Goal: Task Accomplishment & Management: Manage account settings

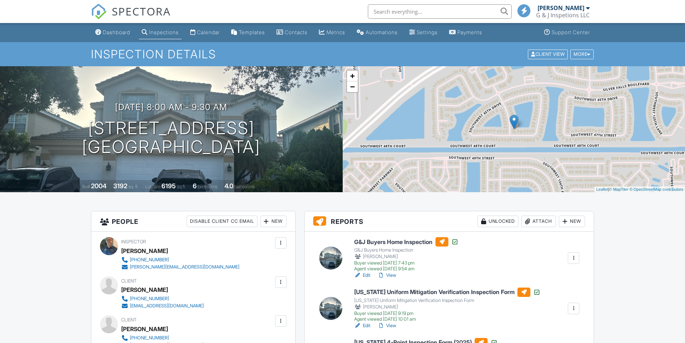
click at [112, 33] on div "Dashboard" at bounding box center [116, 32] width 27 height 6
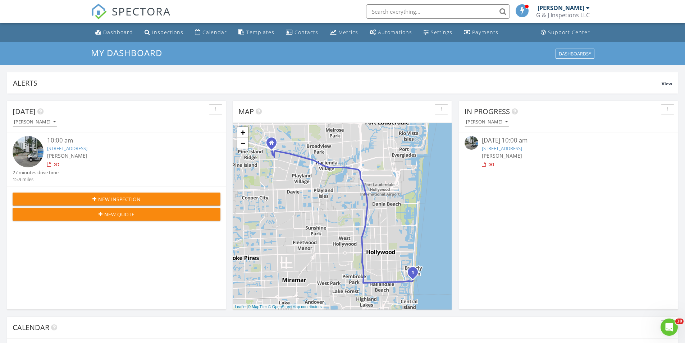
click at [31, 148] on img at bounding box center [28, 151] width 31 height 31
click at [24, 150] on img at bounding box center [28, 151] width 31 height 31
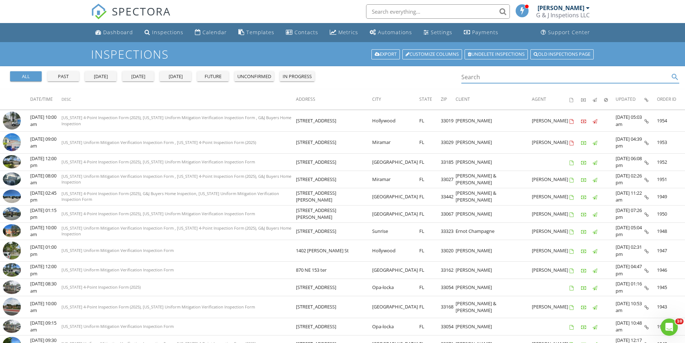
click at [471, 79] on input "Search" at bounding box center [565, 77] width 208 height 12
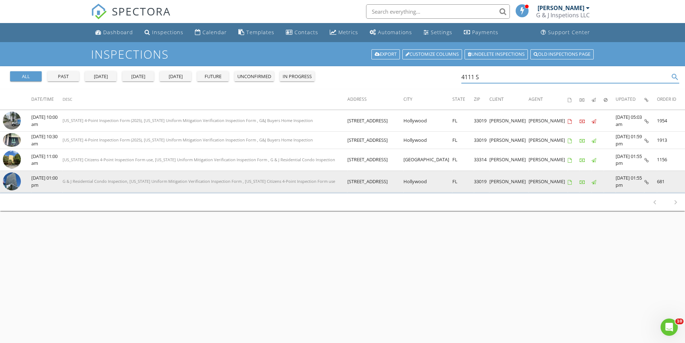
type input "4111 S"
click at [15, 181] on img at bounding box center [12, 181] width 18 height 18
click at [9, 181] on img at bounding box center [12, 181] width 18 height 18
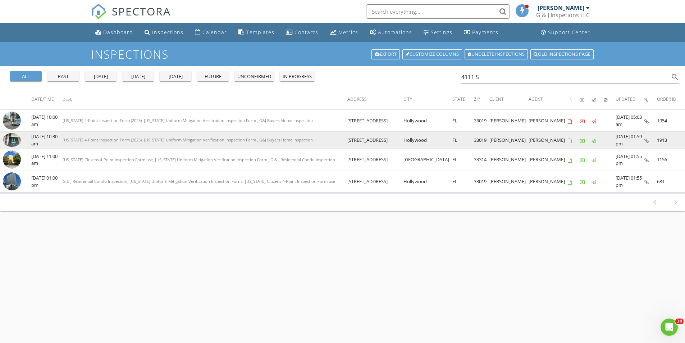
click at [11, 139] on img at bounding box center [12, 139] width 18 height 13
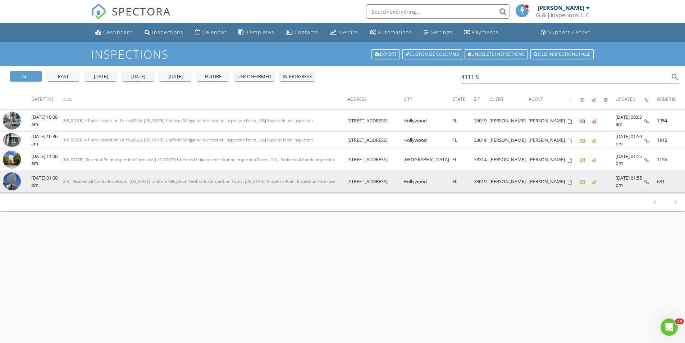
click at [9, 182] on img at bounding box center [12, 181] width 18 height 18
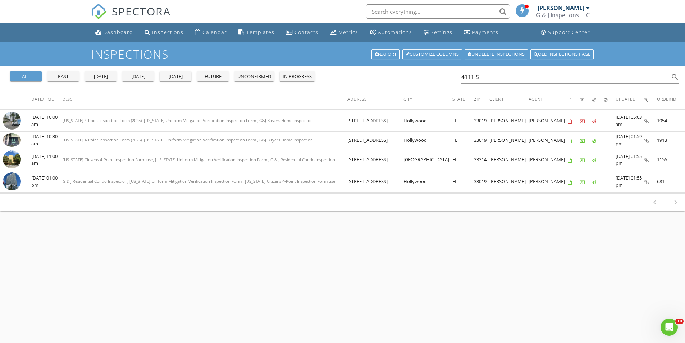
click at [113, 31] on div "Dashboard" at bounding box center [118, 32] width 30 height 7
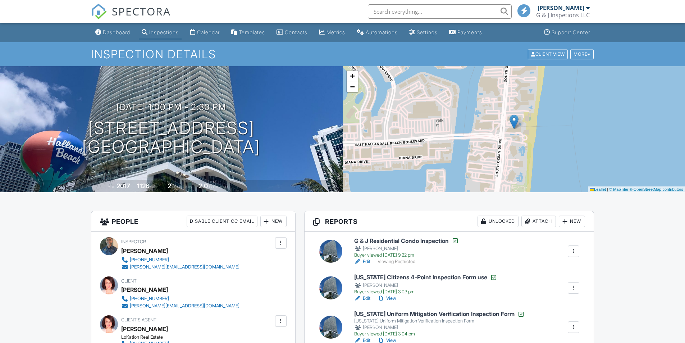
click at [368, 262] on link "Edit" at bounding box center [362, 261] width 16 height 7
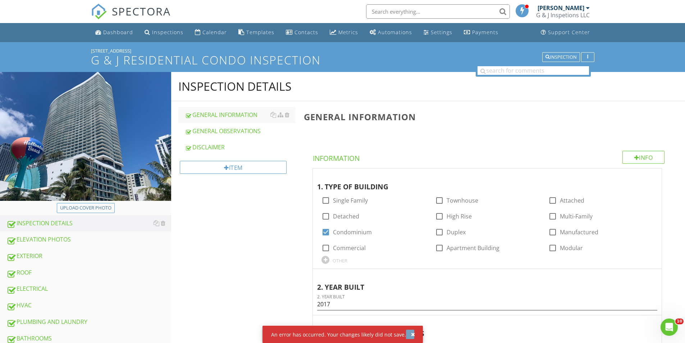
click at [411, 333] on div "button" at bounding box center [413, 334] width 4 height 5
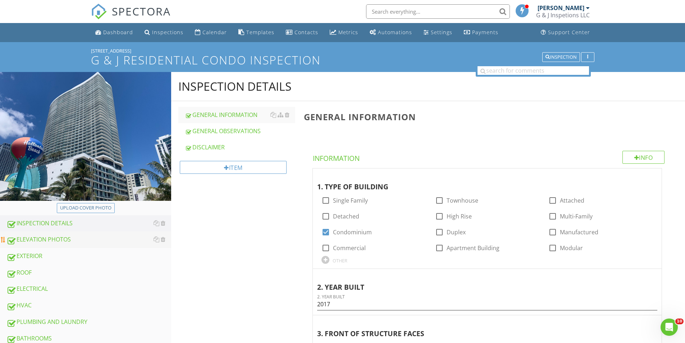
click at [75, 239] on div "ELEVATION PHOTOS" at bounding box center [88, 239] width 165 height 9
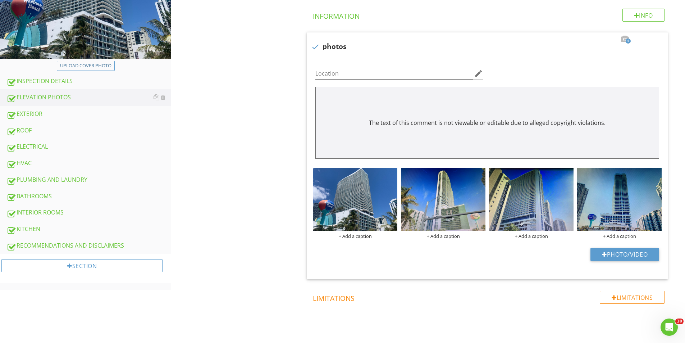
scroll to position [149, 0]
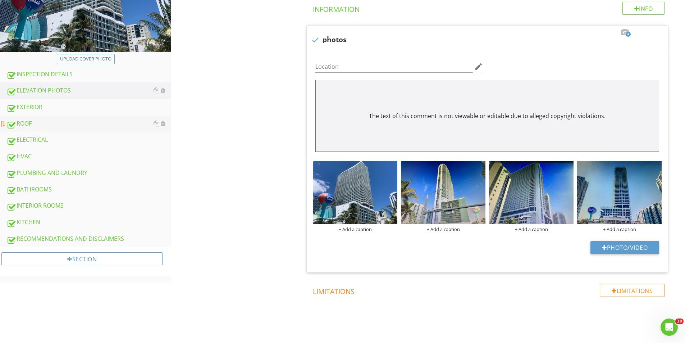
click at [51, 123] on div "ROOF" at bounding box center [88, 123] width 165 height 9
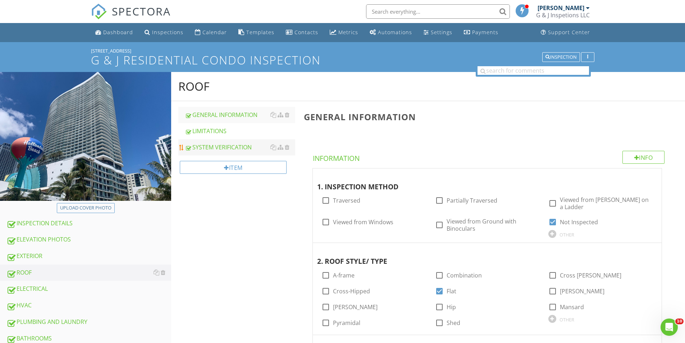
click at [220, 152] on link "SYSTEM VERIFICATION" at bounding box center [240, 147] width 110 height 16
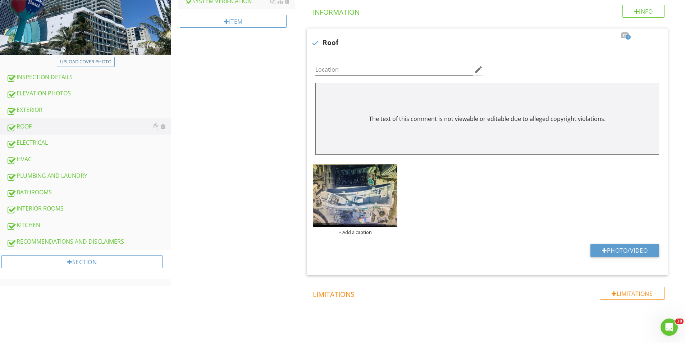
scroll to position [152, 0]
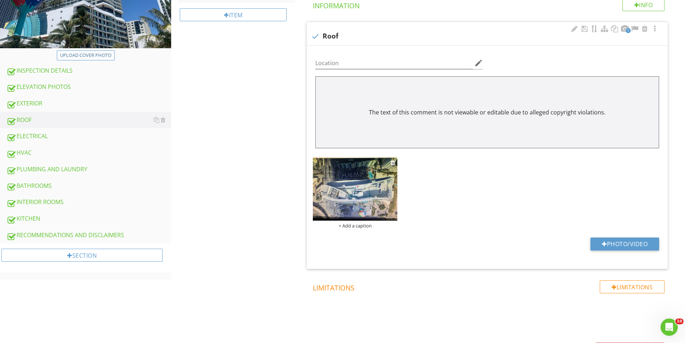
click at [354, 192] on img at bounding box center [355, 188] width 85 height 63
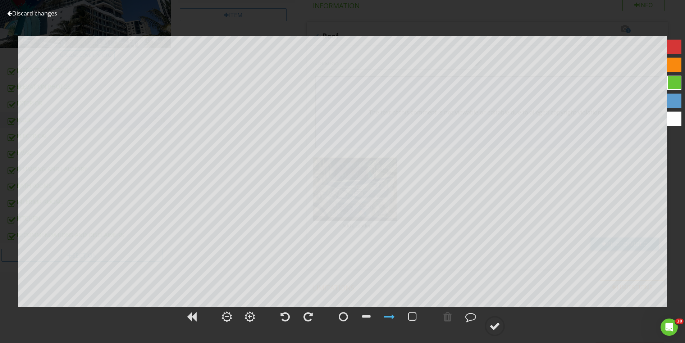
click at [39, 14] on link "Discard changes" at bounding box center [32, 13] width 50 height 8
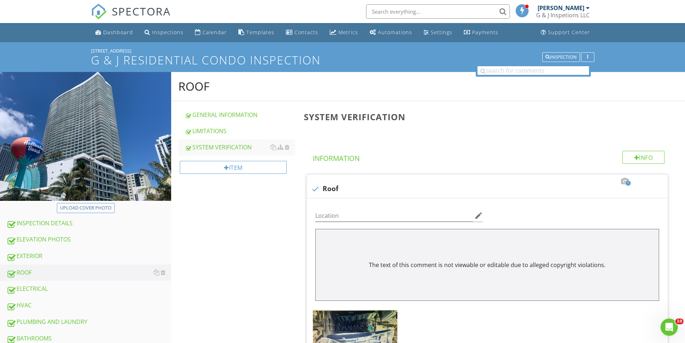
scroll to position [149, 0]
click at [554, 59] on div "Inspection" at bounding box center [561, 57] width 31 height 5
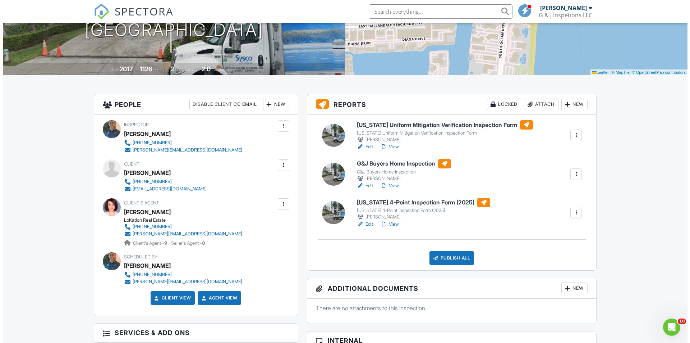
scroll to position [150, 0]
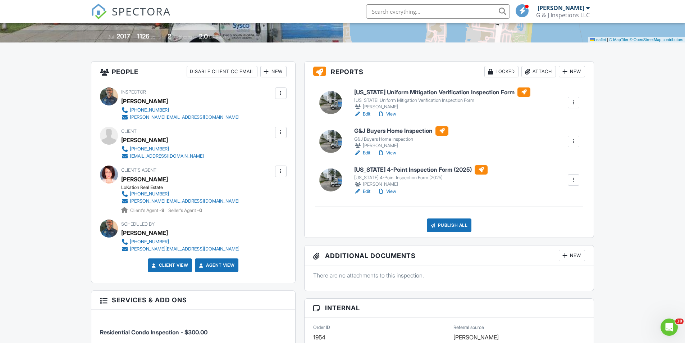
click at [534, 74] on div "Attach" at bounding box center [538, 72] width 35 height 12
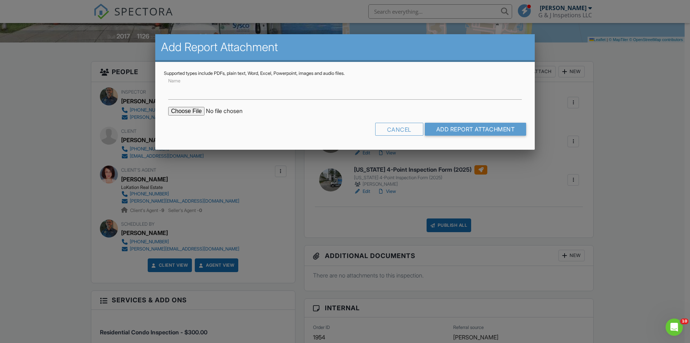
click at [186, 110] on input "file" at bounding box center [229, 111] width 122 height 9
type input "C:\fakepath\BuildFaxReport_20220410183230942983-EOFI1F-528339963.pdf"
click at [470, 127] on input "Add Report Attachment" at bounding box center [476, 129] width 102 height 13
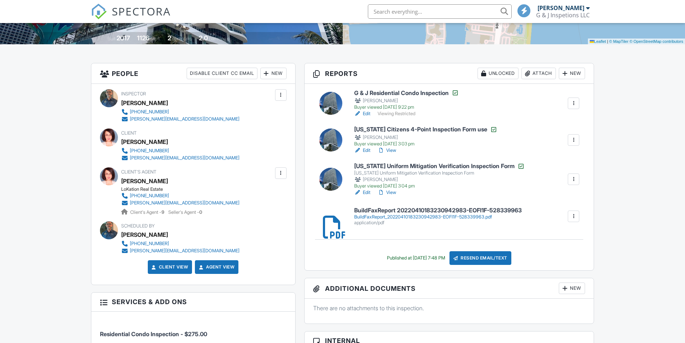
click at [443, 213] on h6 "BuildFaxReport 20220410183230942983-EOFI1F-528339963" at bounding box center [438, 210] width 168 height 6
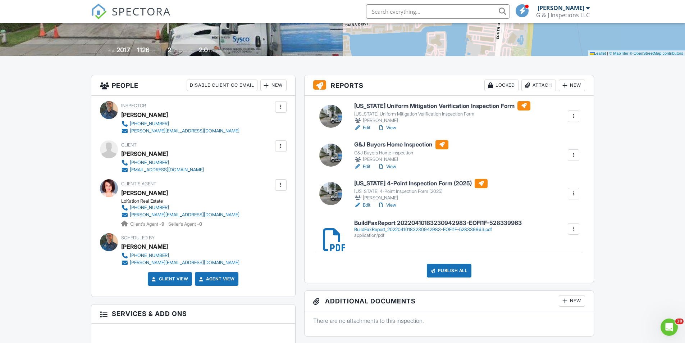
scroll to position [129, 0]
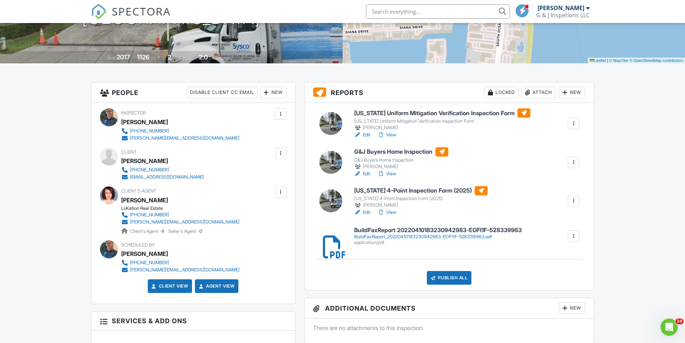
click at [367, 211] on link "Edit" at bounding box center [362, 212] width 16 height 7
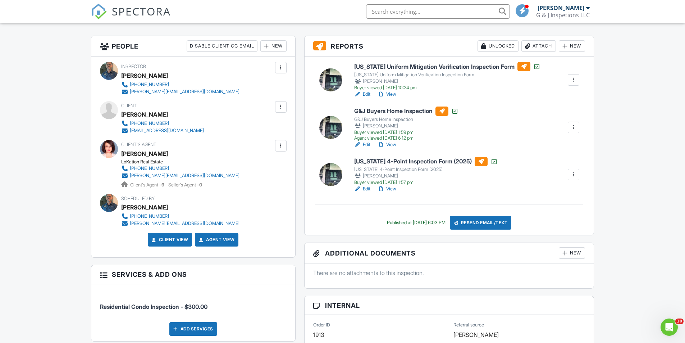
scroll to position [178, 0]
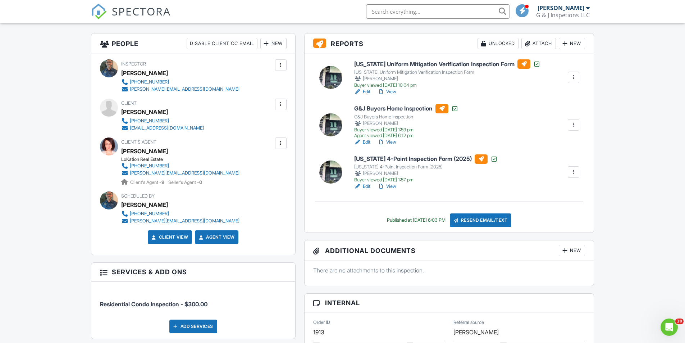
click at [367, 186] on link "Edit" at bounding box center [362, 186] width 16 height 7
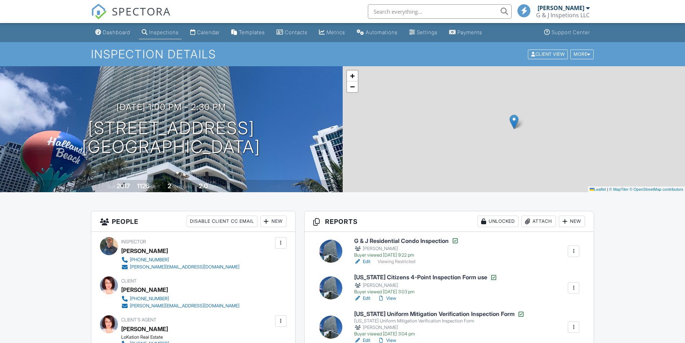
scroll to position [178, 0]
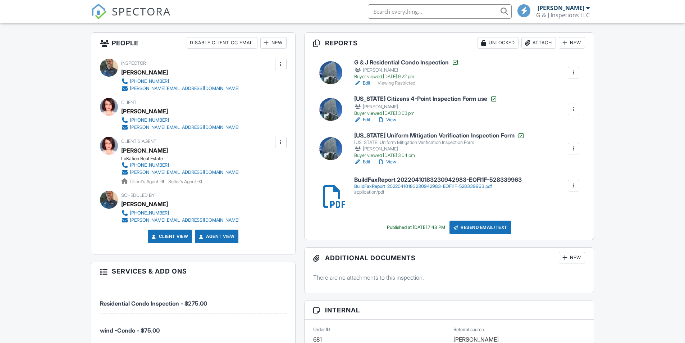
click at [366, 119] on link "Edit" at bounding box center [362, 119] width 16 height 7
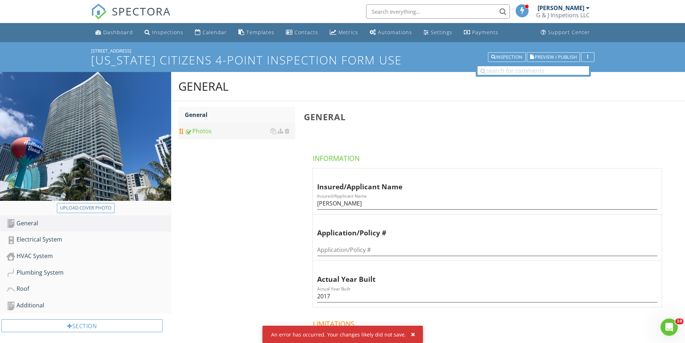
click at [197, 129] on div "Photos" at bounding box center [240, 131] width 110 height 9
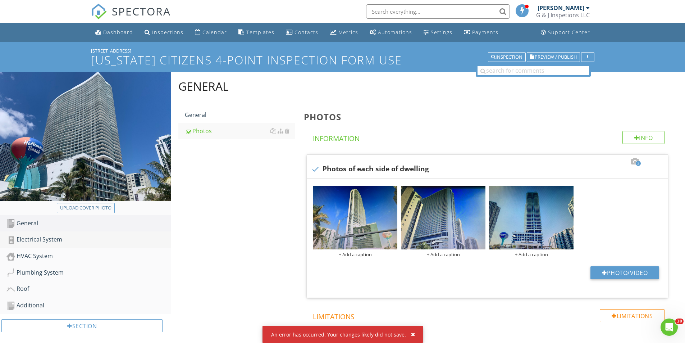
drag, startPoint x: 50, startPoint y: 237, endPoint x: 62, endPoint y: 238, distance: 11.6
click at [50, 237] on div "Electrical System" at bounding box center [88, 239] width 165 height 9
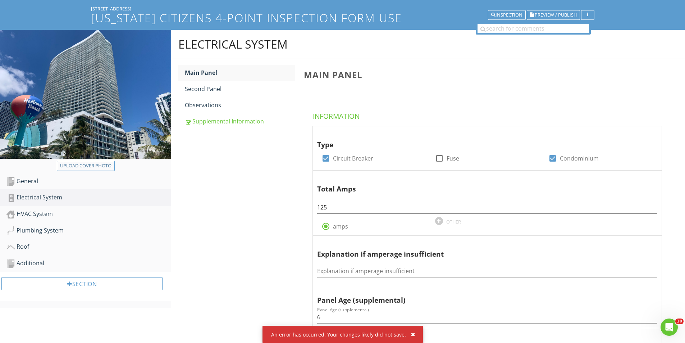
scroll to position [33, 0]
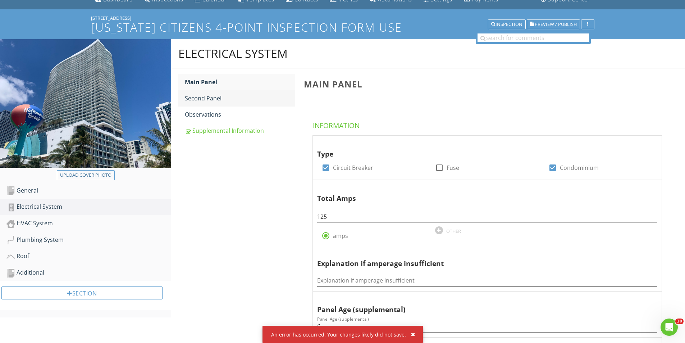
click at [229, 101] on div "Second Panel" at bounding box center [240, 98] width 110 height 9
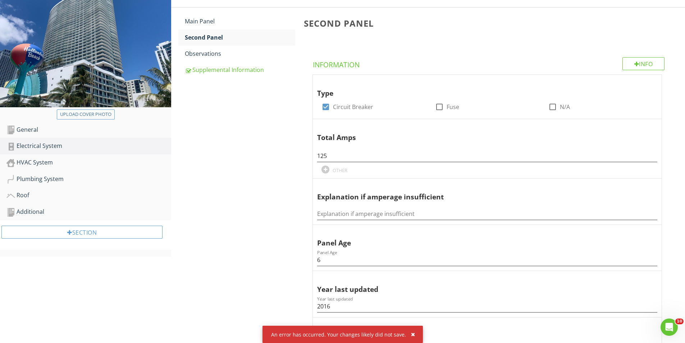
scroll to position [95, 0]
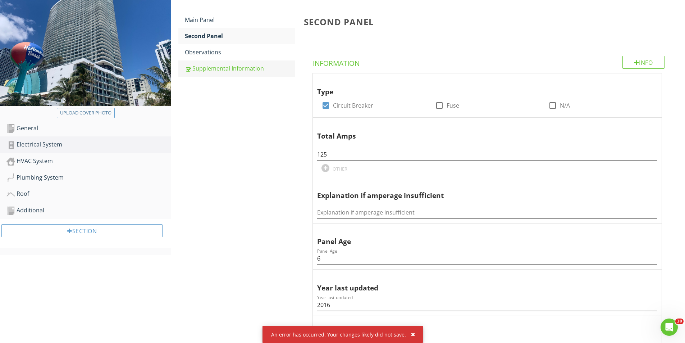
click at [231, 70] on div "Supplemental Information" at bounding box center [240, 68] width 110 height 9
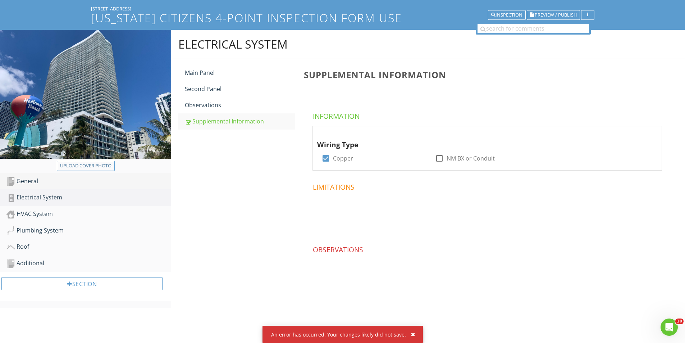
scroll to position [42, 0]
drag, startPoint x: 84, startPoint y: 211, endPoint x: 89, endPoint y: 212, distance: 5.1
click at [84, 211] on div "HVAC System" at bounding box center [88, 213] width 165 height 9
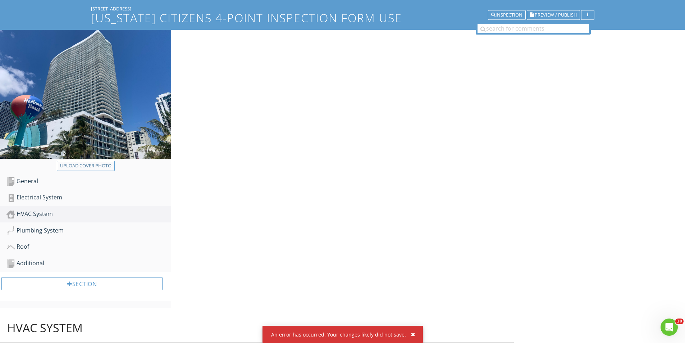
scroll to position [95, 0]
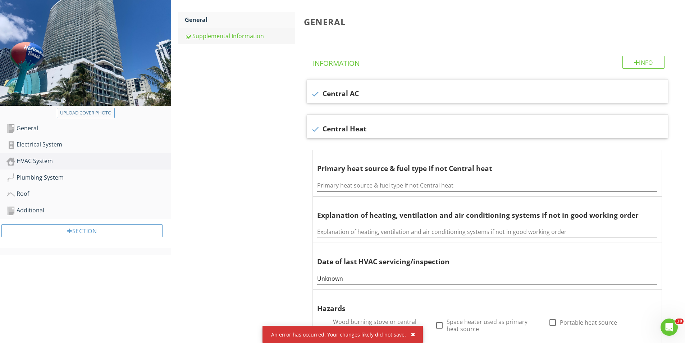
click at [210, 38] on div "Supplemental Information" at bounding box center [240, 36] width 110 height 9
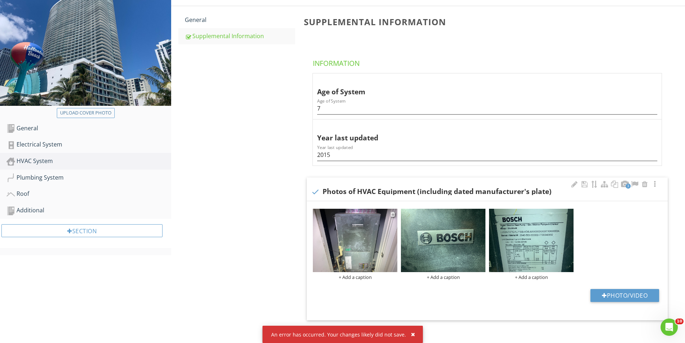
click at [359, 243] on img at bounding box center [355, 240] width 85 height 63
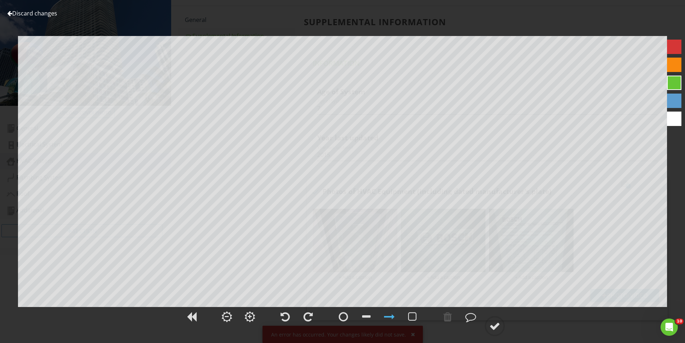
click at [44, 13] on link "Discard changes" at bounding box center [32, 13] width 50 height 8
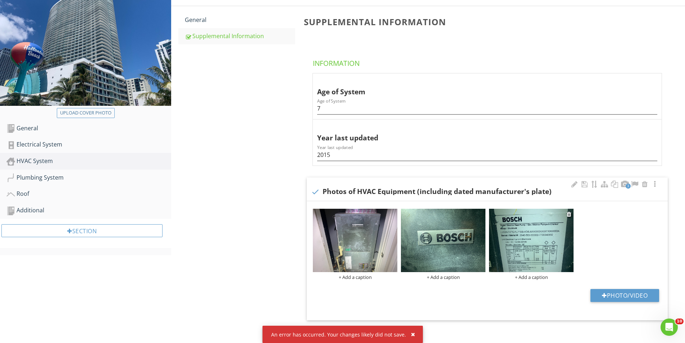
click at [509, 239] on img at bounding box center [531, 240] width 85 height 63
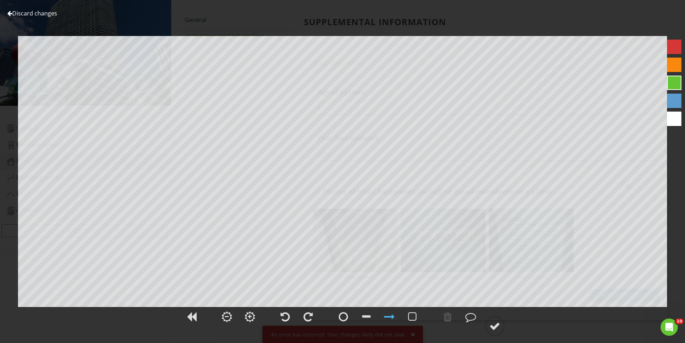
click at [43, 13] on link "Discard changes" at bounding box center [32, 13] width 50 height 8
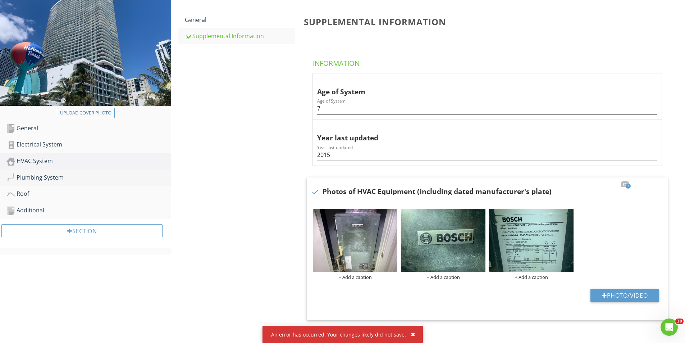
click at [87, 179] on div "Plumbing System" at bounding box center [88, 177] width 165 height 9
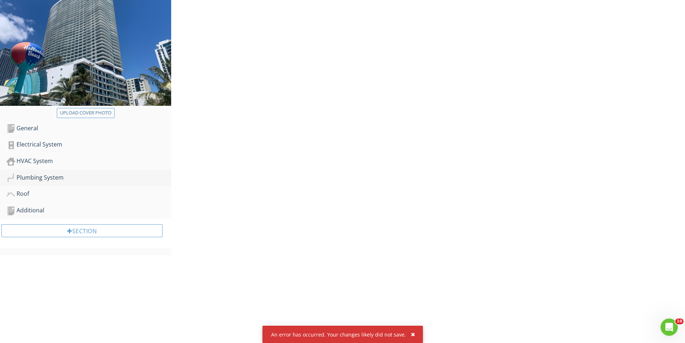
scroll to position [86, 0]
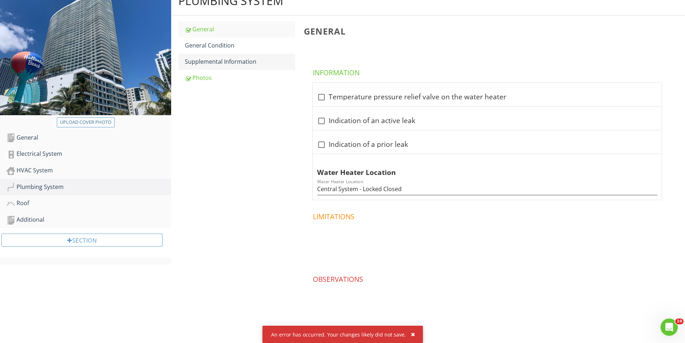
drag, startPoint x: 211, startPoint y: 46, endPoint x: 216, endPoint y: 55, distance: 10.3
click at [211, 46] on div "General Condition" at bounding box center [240, 45] width 110 height 9
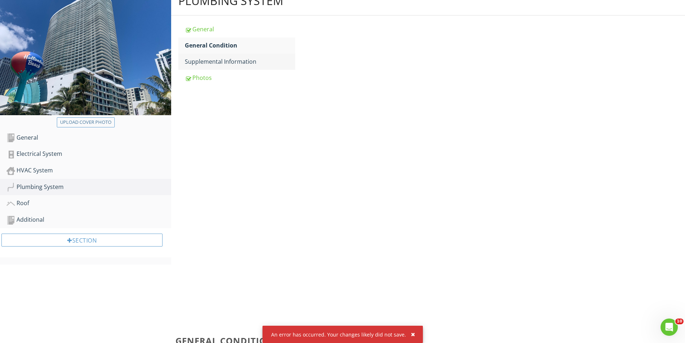
scroll to position [95, 0]
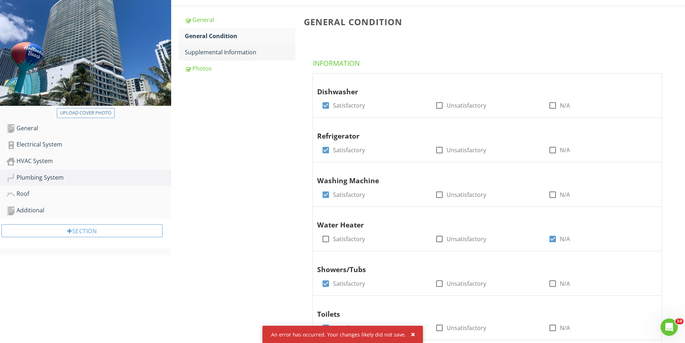
click at [215, 53] on div "Supplemental Information" at bounding box center [240, 52] width 110 height 9
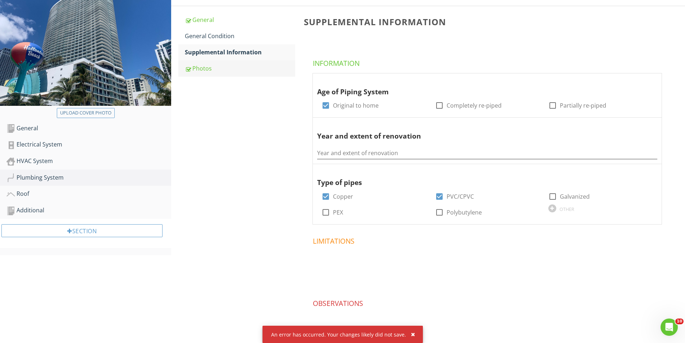
click at [205, 67] on div "Photos" at bounding box center [240, 68] width 110 height 9
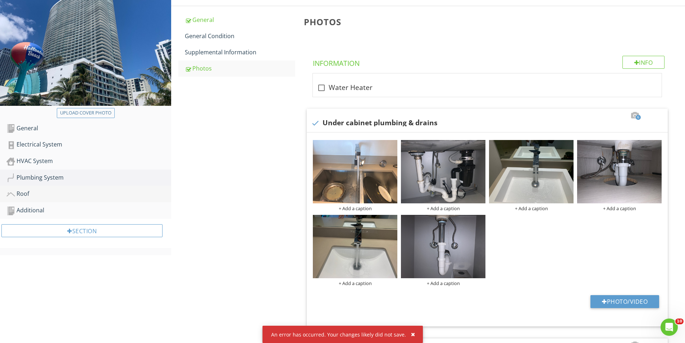
click at [59, 194] on div "Roof" at bounding box center [88, 193] width 165 height 9
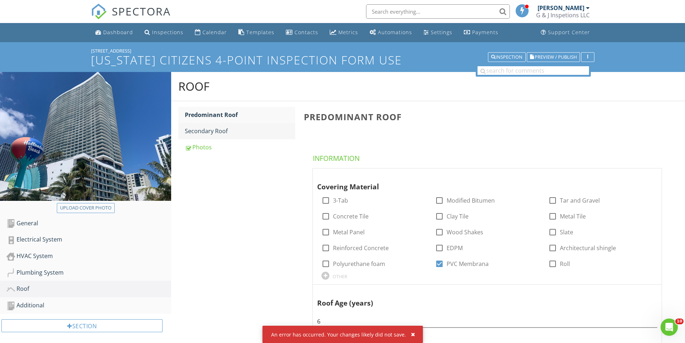
click at [206, 133] on div "Secondary Roof" at bounding box center [240, 131] width 110 height 9
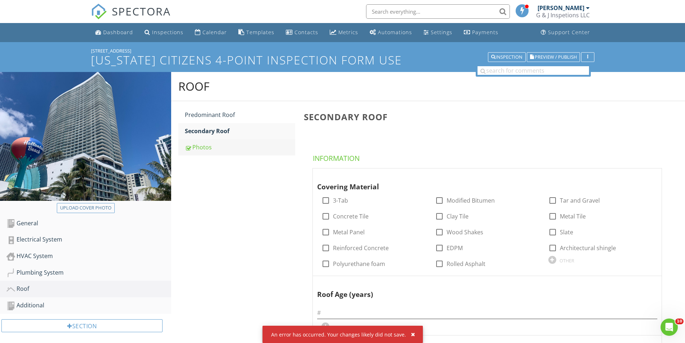
click at [212, 152] on link "Photos" at bounding box center [240, 147] width 110 height 16
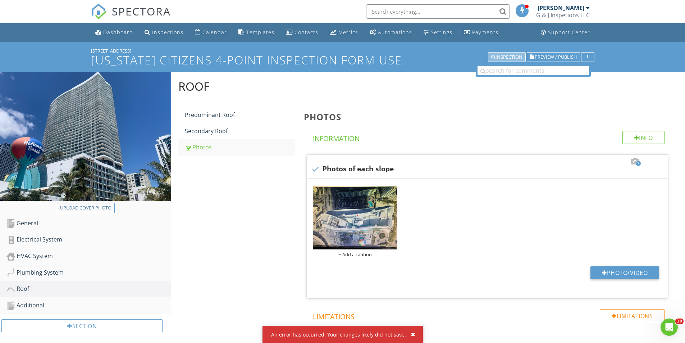
click at [498, 57] on div "Inspection" at bounding box center [506, 57] width 31 height 5
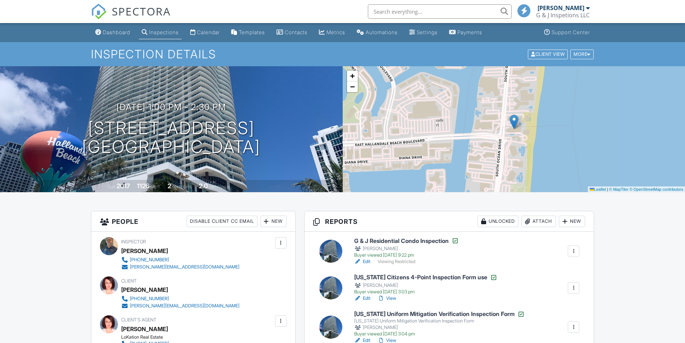
click at [367, 337] on link "Edit" at bounding box center [362, 340] width 16 height 7
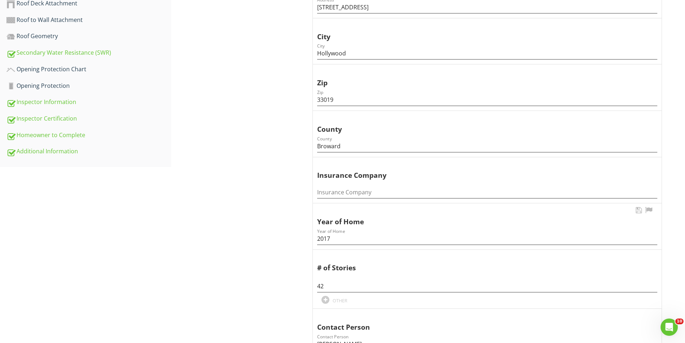
scroll to position [283, 0]
click at [44, 146] on div "Additional Information" at bounding box center [88, 150] width 165 height 9
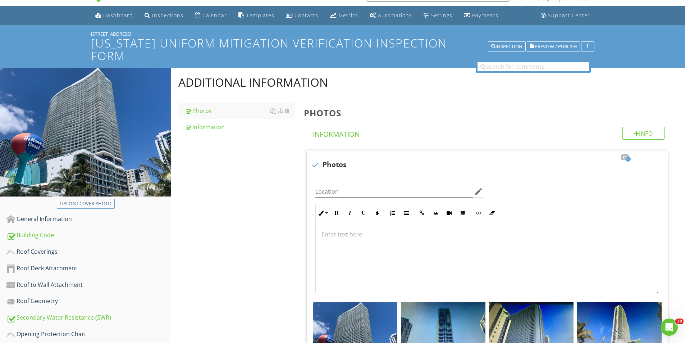
scroll to position [15, 0]
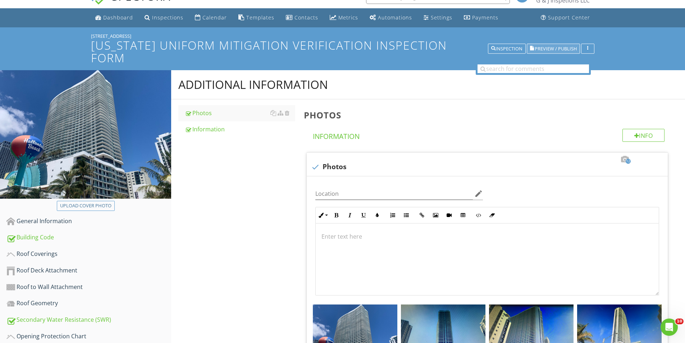
click at [550, 44] on button "Preview / Publish" at bounding box center [553, 49] width 53 height 10
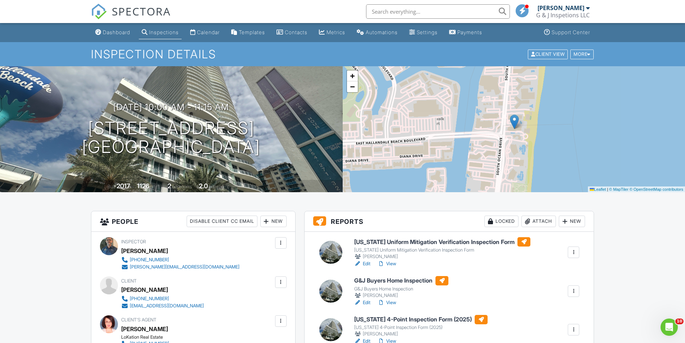
click at [368, 262] on link "Edit" at bounding box center [362, 263] width 16 height 7
click at [392, 264] on link "View" at bounding box center [387, 263] width 19 height 7
click at [390, 341] on link "View" at bounding box center [387, 340] width 19 height 7
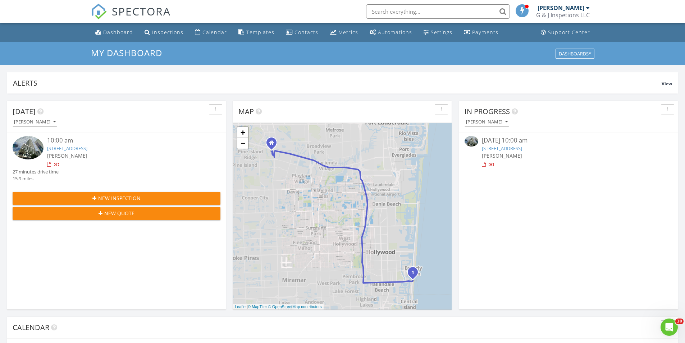
click at [25, 145] on img at bounding box center [28, 147] width 31 height 23
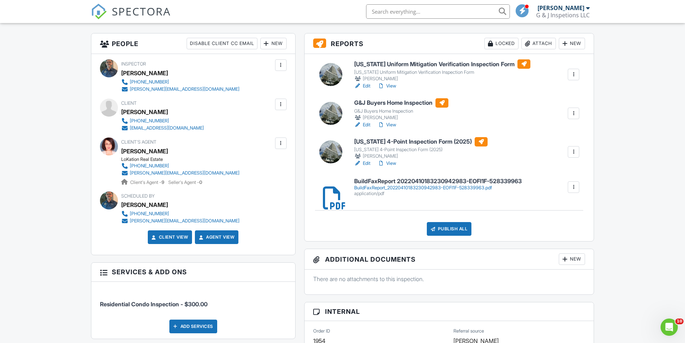
scroll to position [181, 0]
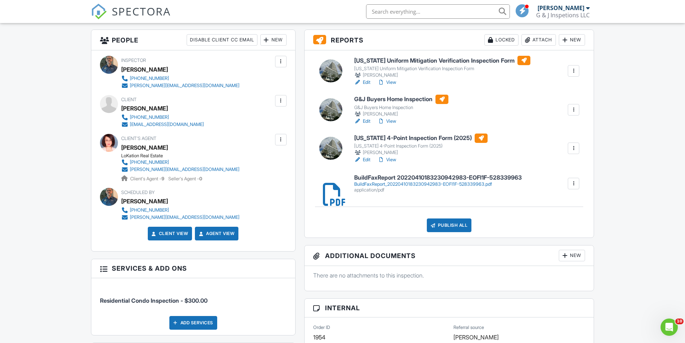
drag, startPoint x: 688, startPoint y: 67, endPoint x: 682, endPoint y: 122, distance: 54.7
click at [387, 122] on link "View" at bounding box center [387, 121] width 19 height 7
